Goal: Navigation & Orientation: Find specific page/section

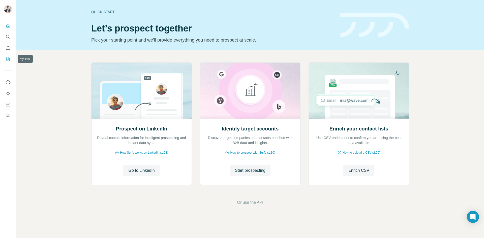
click at [9, 60] on icon "My lists" at bounding box center [8, 58] width 5 height 5
